Goal: Check status

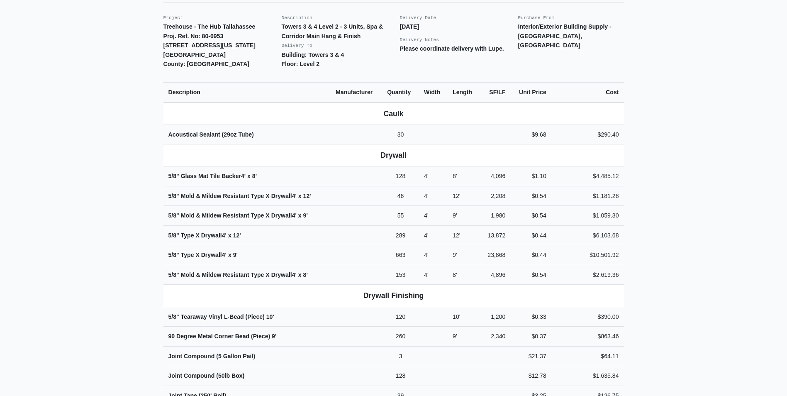
scroll to position [207, 0]
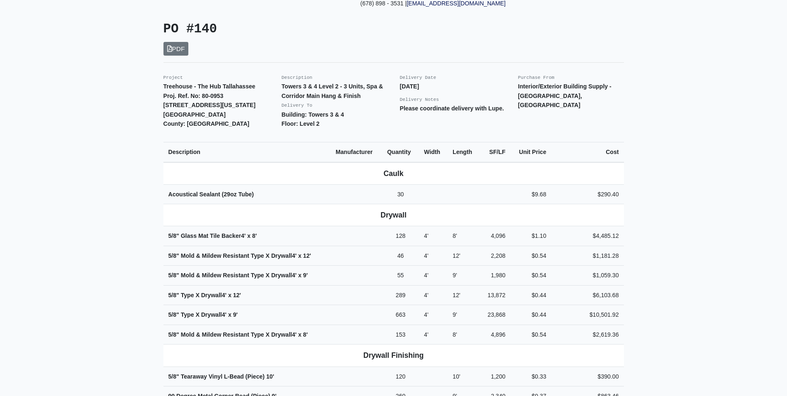
scroll to position [166, 0]
